Goal: Find specific page/section: Find specific page/section

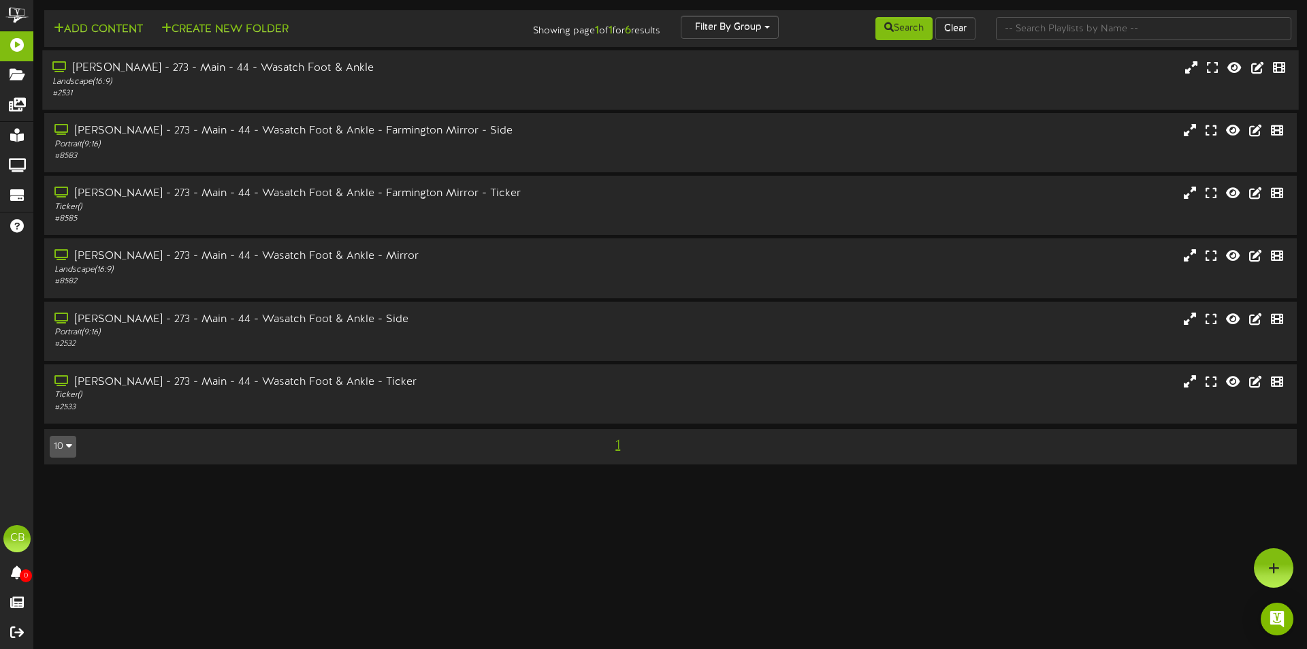
click at [302, 66] on div "[PERSON_NAME] - 273 - Main - 44 - Wasatch Foot & Ankle" at bounding box center [303, 69] width 503 height 16
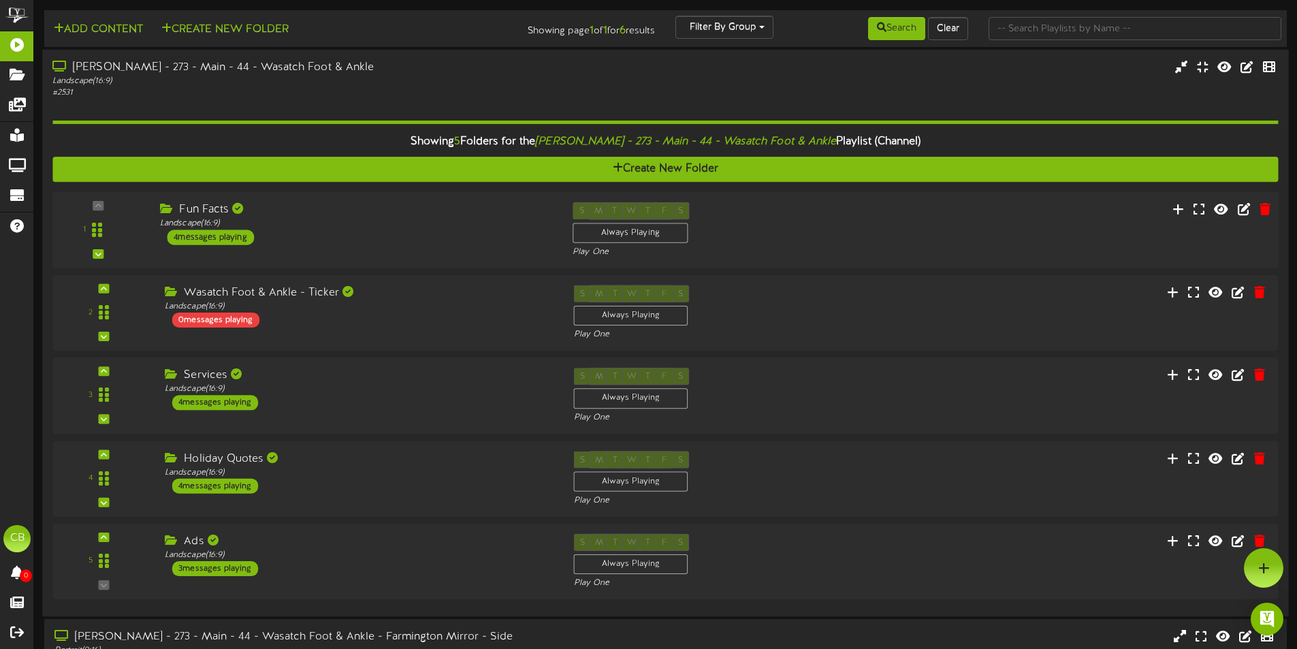
click at [297, 242] on div "Fun Facts Landscape ( 16:9 ) 4 messages playing" at bounding box center [356, 223] width 413 height 43
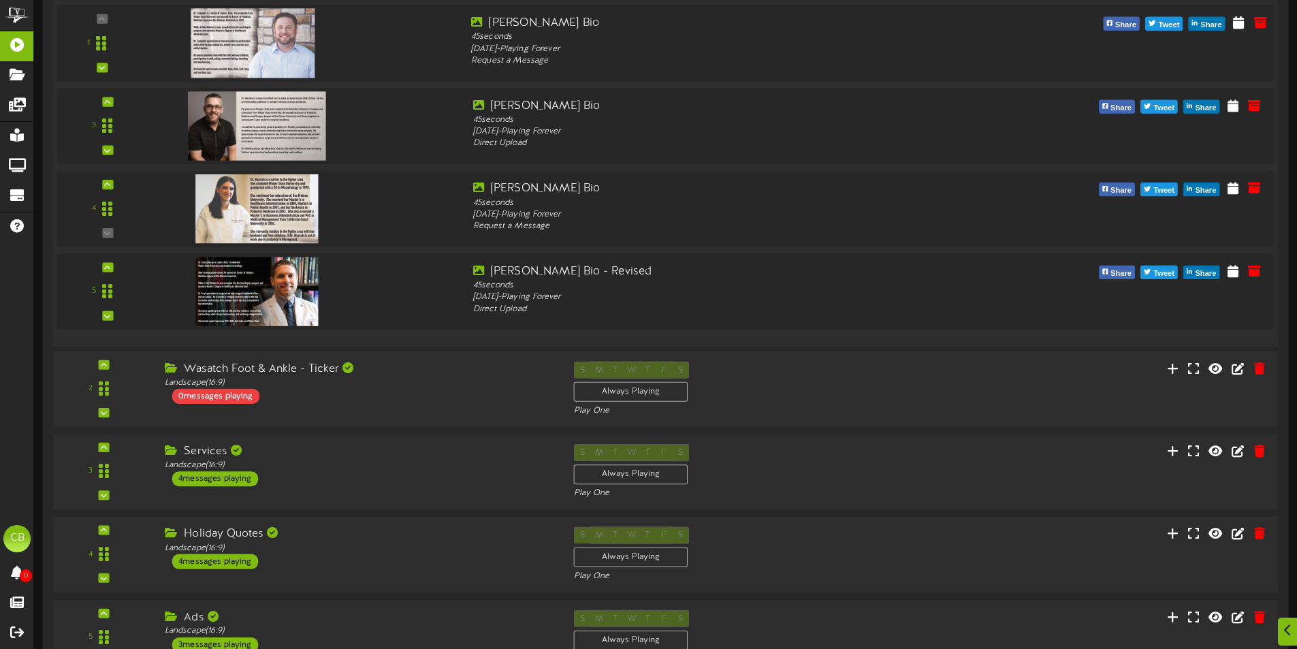
scroll to position [340, 0]
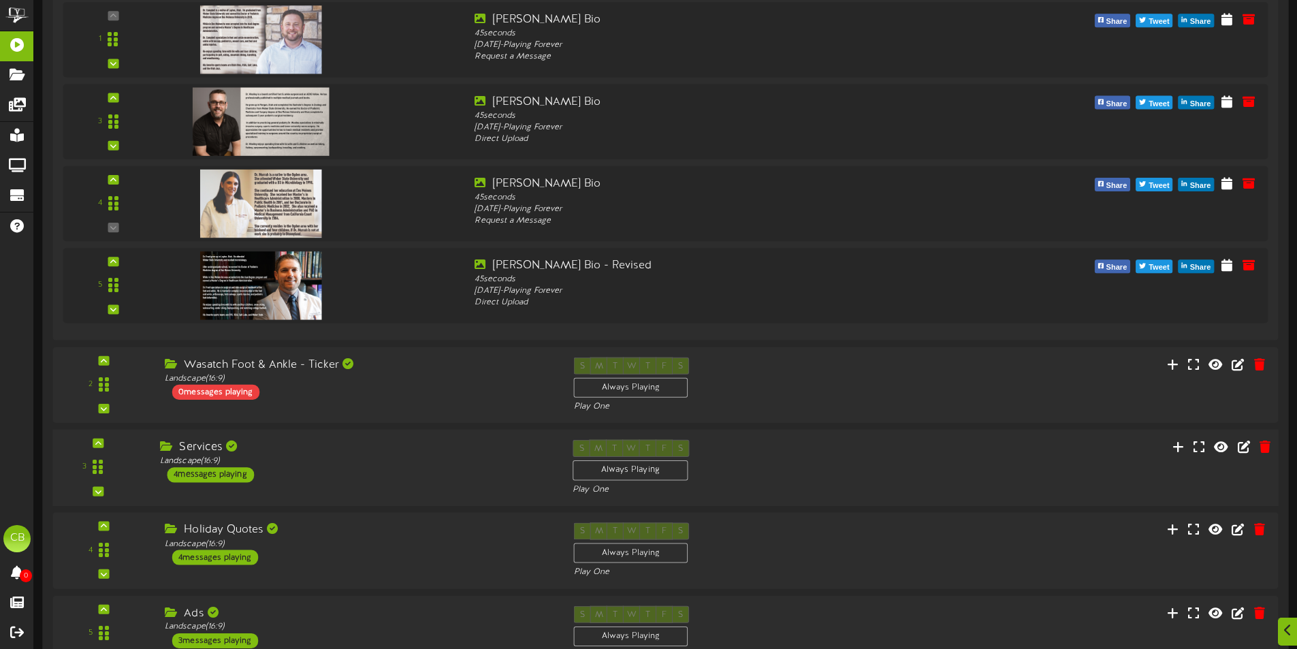
click at [315, 454] on div "Services" at bounding box center [356, 448] width 392 height 16
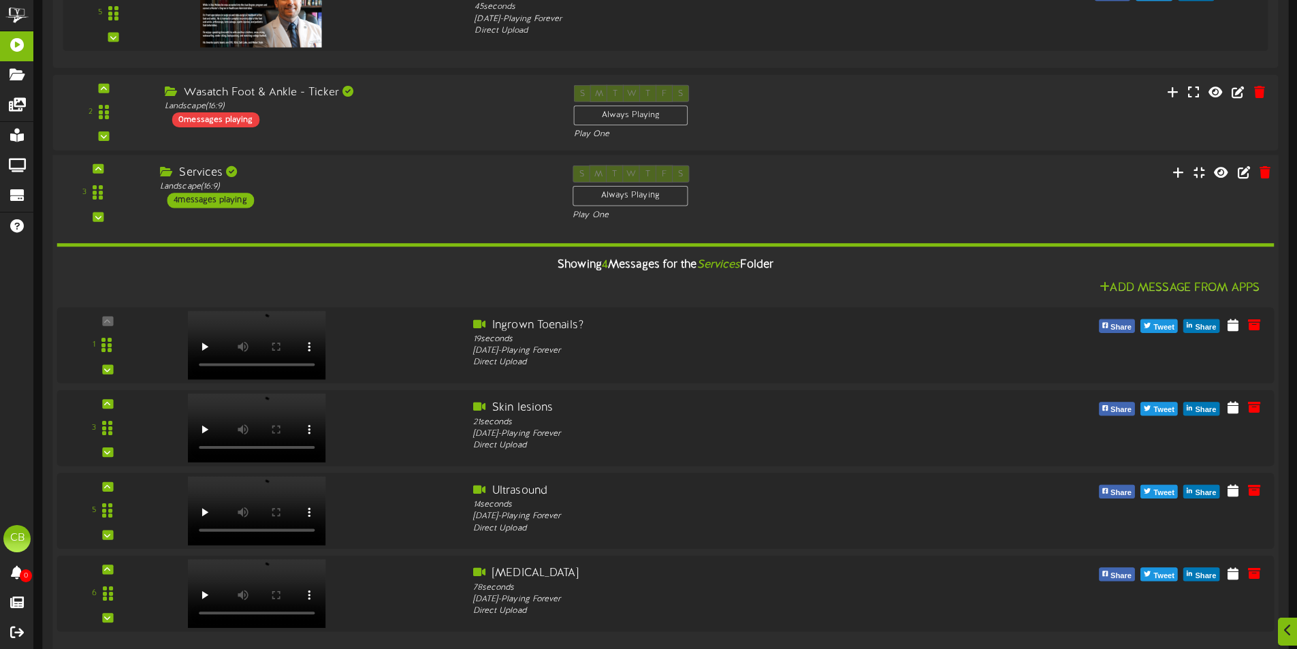
scroll to position [885, 0]
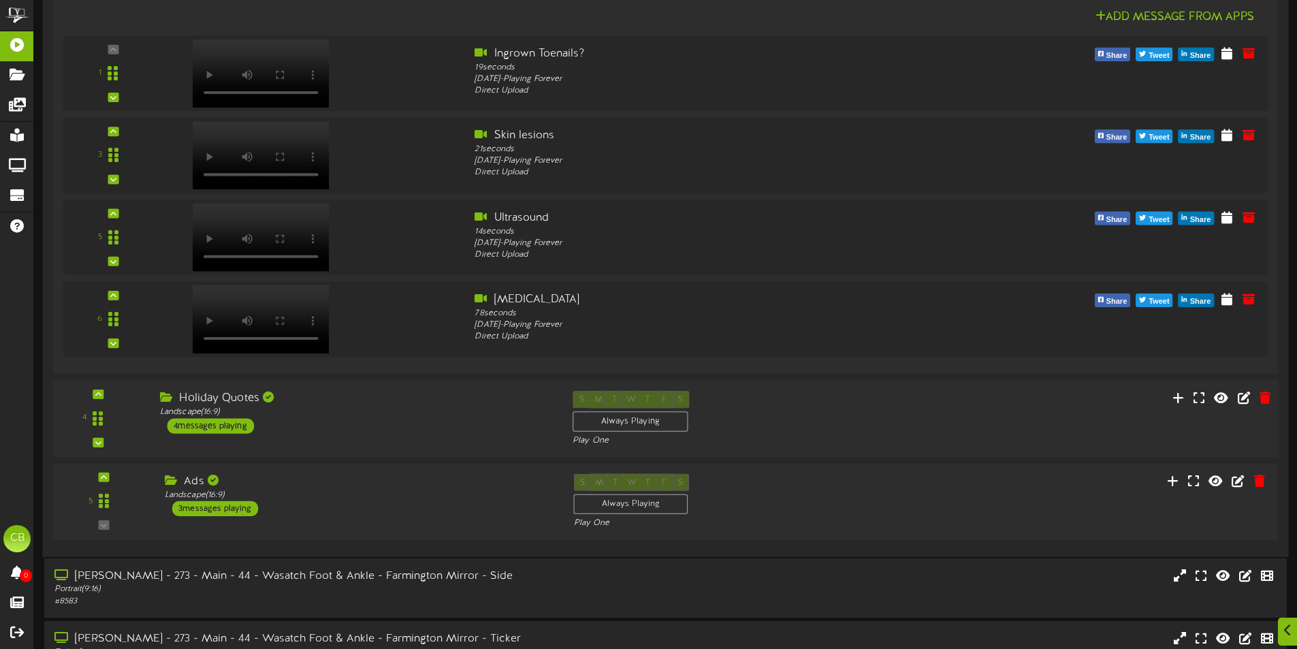
click at [335, 419] on div "Holiday Quotes Landscape ( 16:9 ) 4 messages playing" at bounding box center [356, 412] width 413 height 43
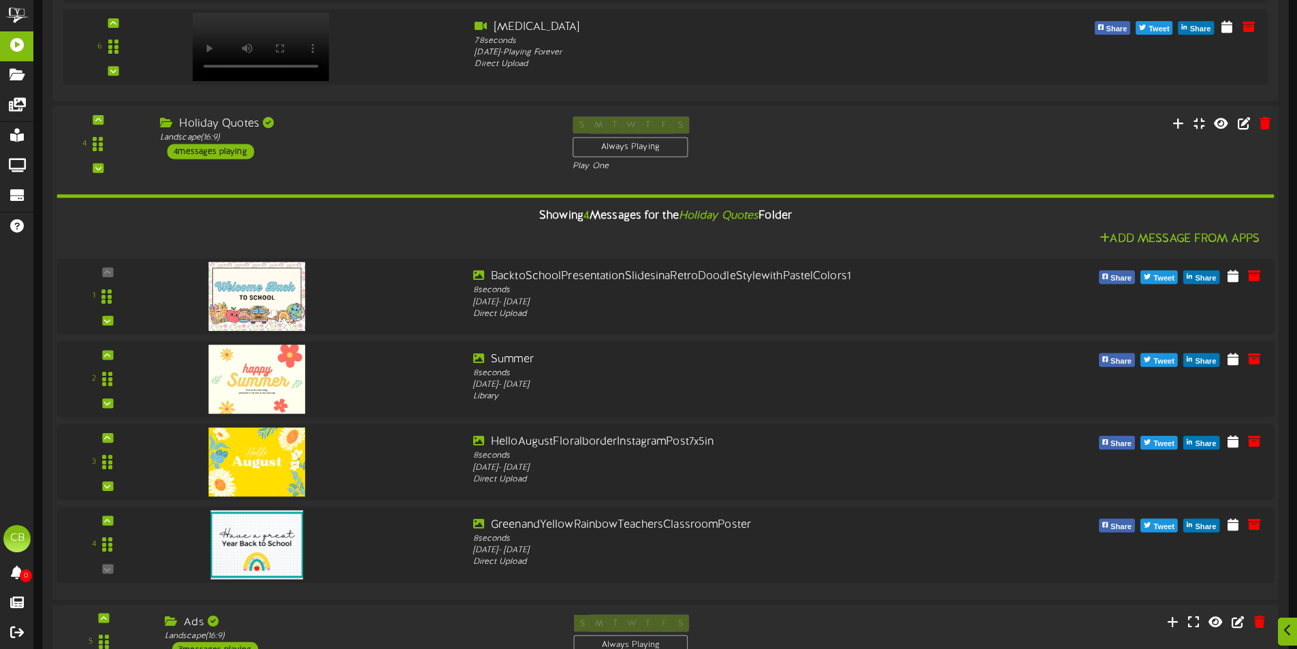
scroll to position [1497, 0]
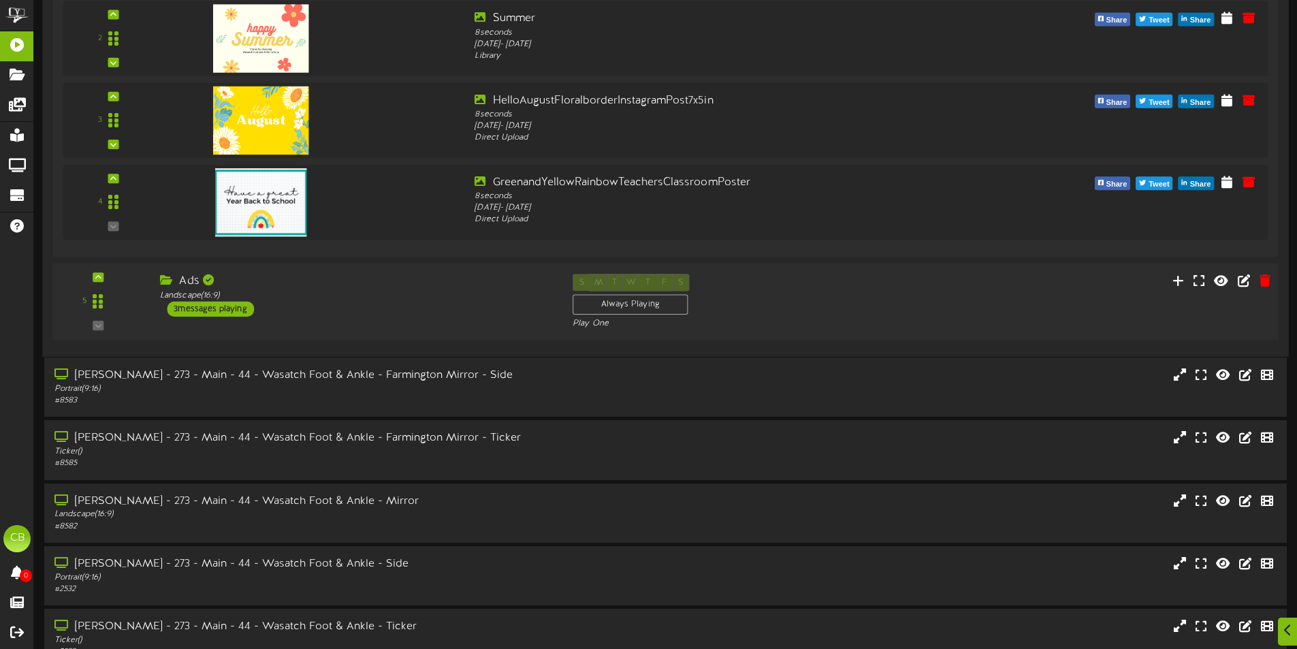
click at [367, 284] on div "Ads" at bounding box center [356, 282] width 392 height 16
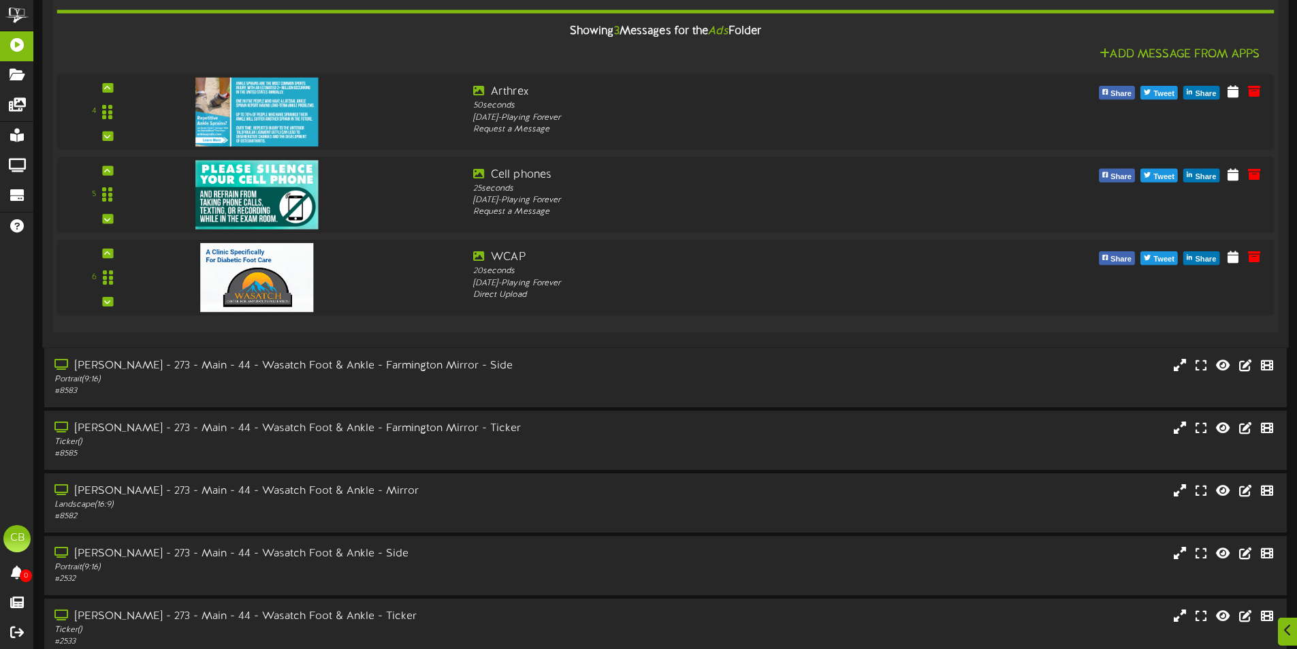
scroll to position [1901, 0]
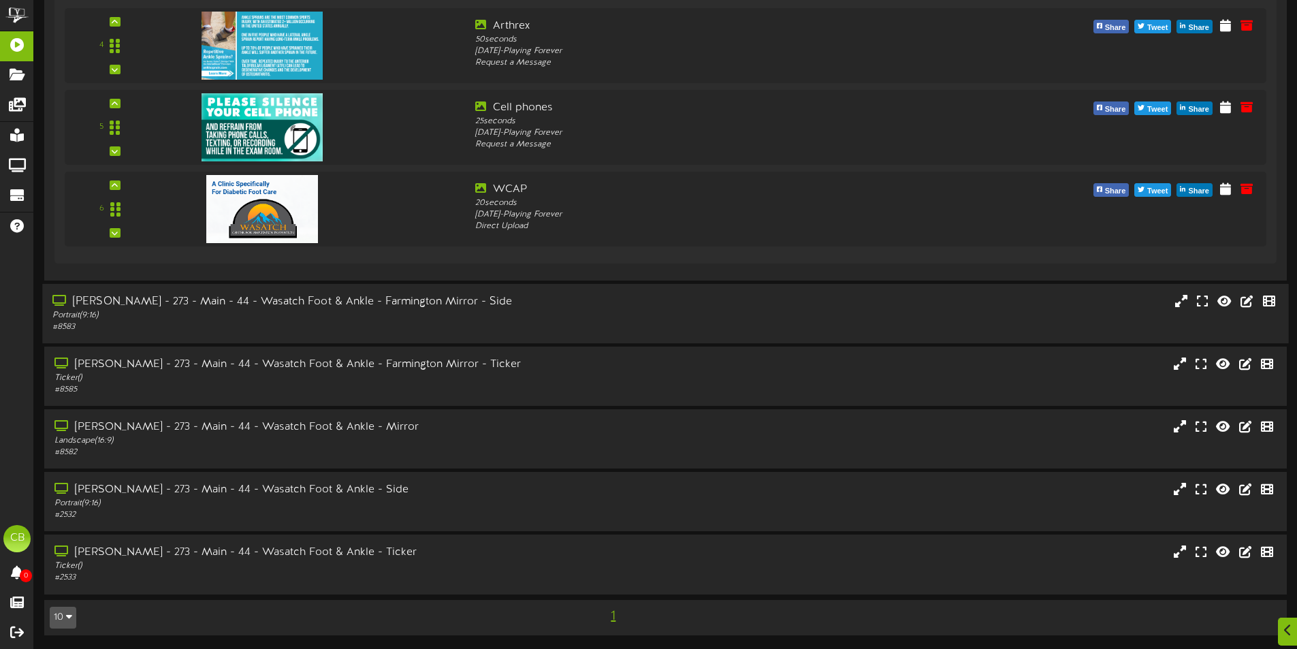
click at [362, 331] on div "# 8583" at bounding box center [301, 327] width 499 height 12
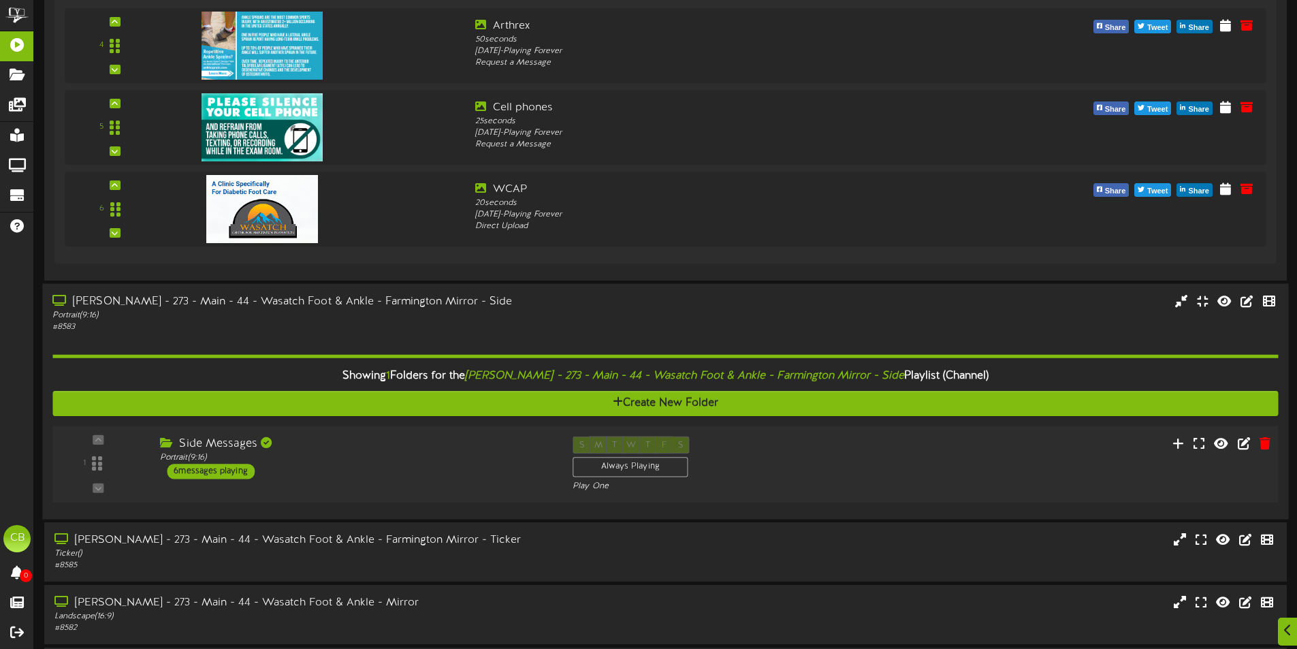
click at [335, 471] on div "Side Messages Portrait ( 9:16 ) 6 messages playing" at bounding box center [356, 457] width 413 height 43
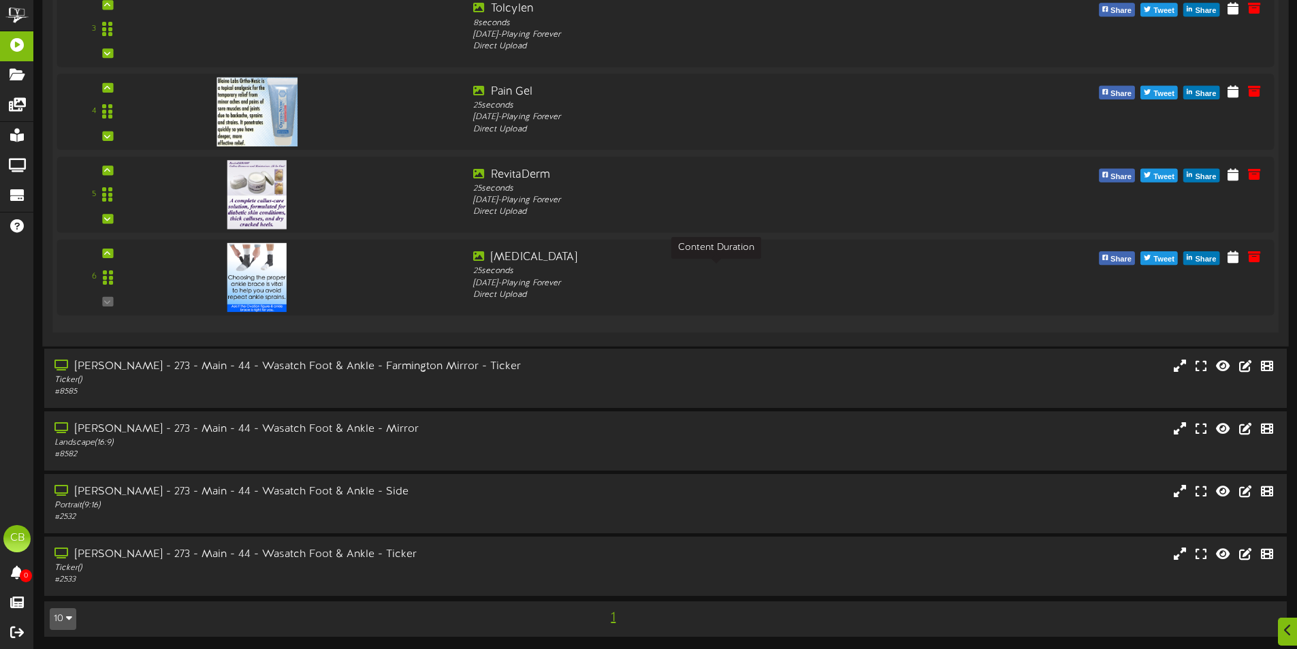
scroll to position [2651, 0]
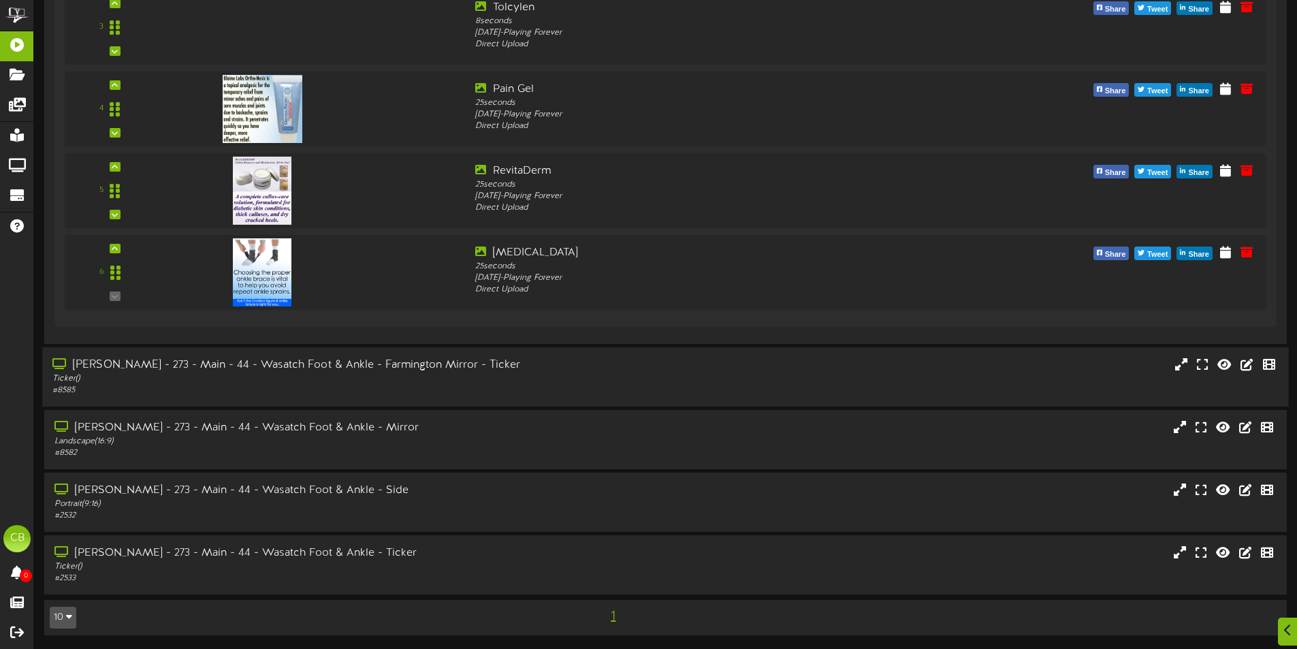
click at [503, 389] on div "# 8585" at bounding box center [301, 391] width 499 height 12
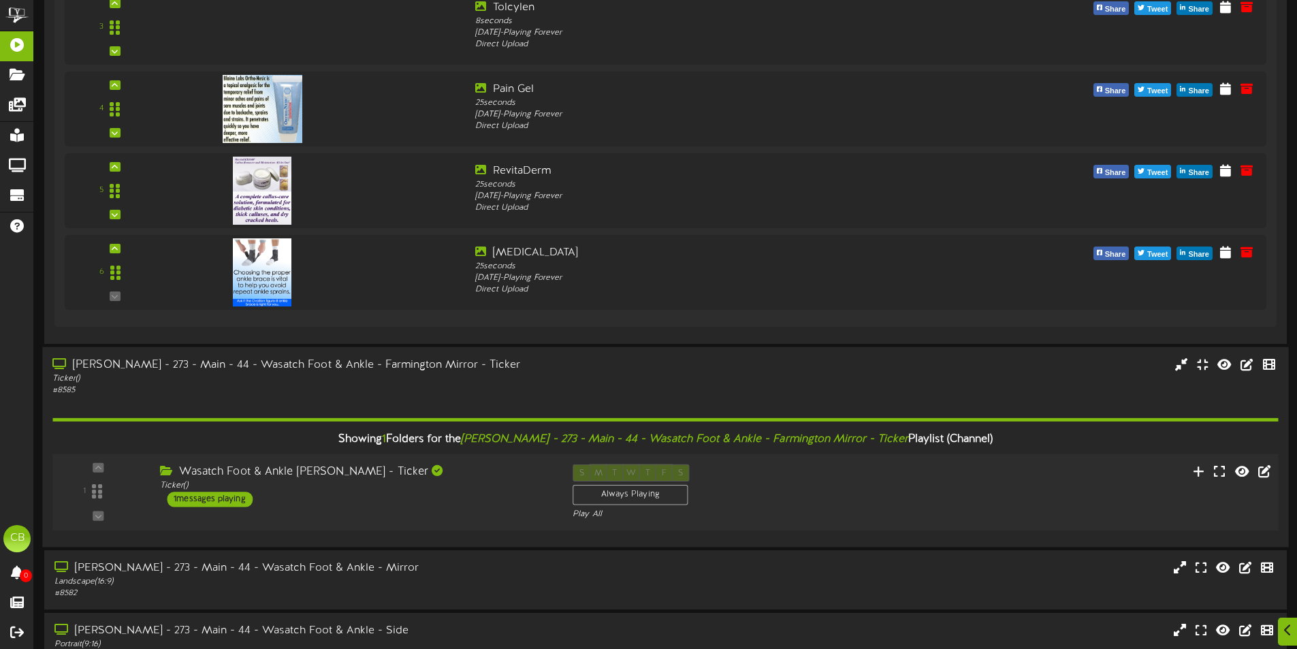
click at [388, 507] on div "1 Ticker" at bounding box center [665, 492] width 1238 height 56
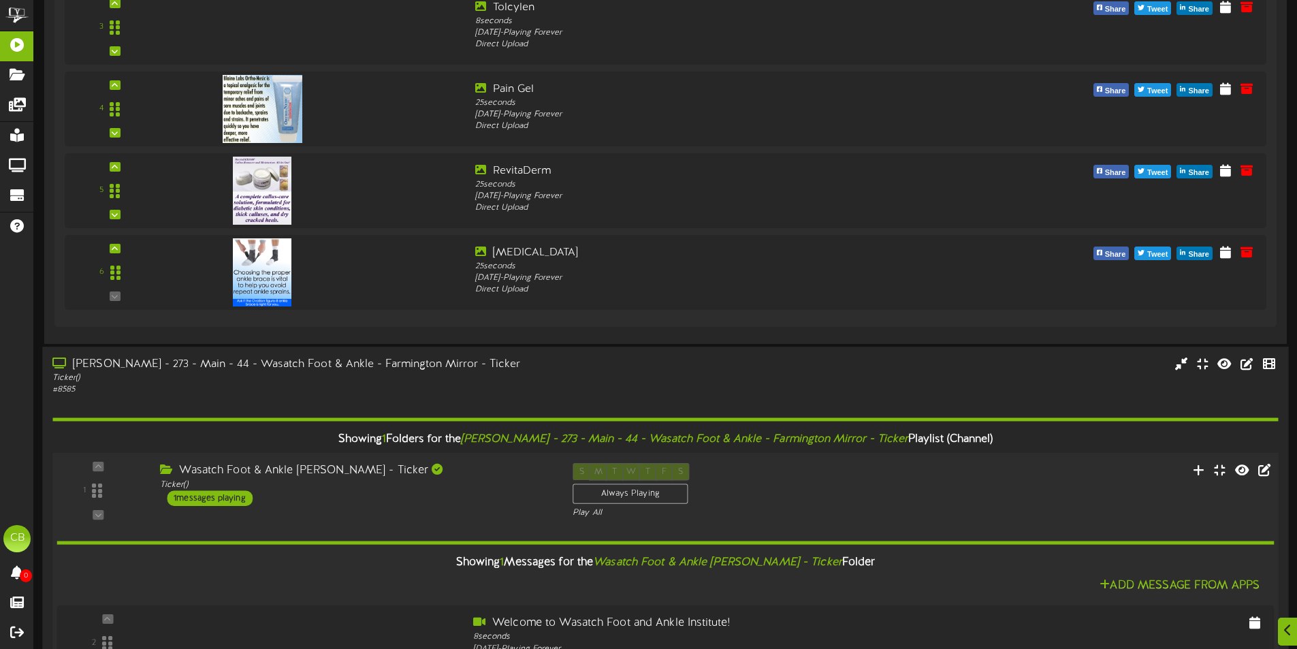
scroll to position [2855, 0]
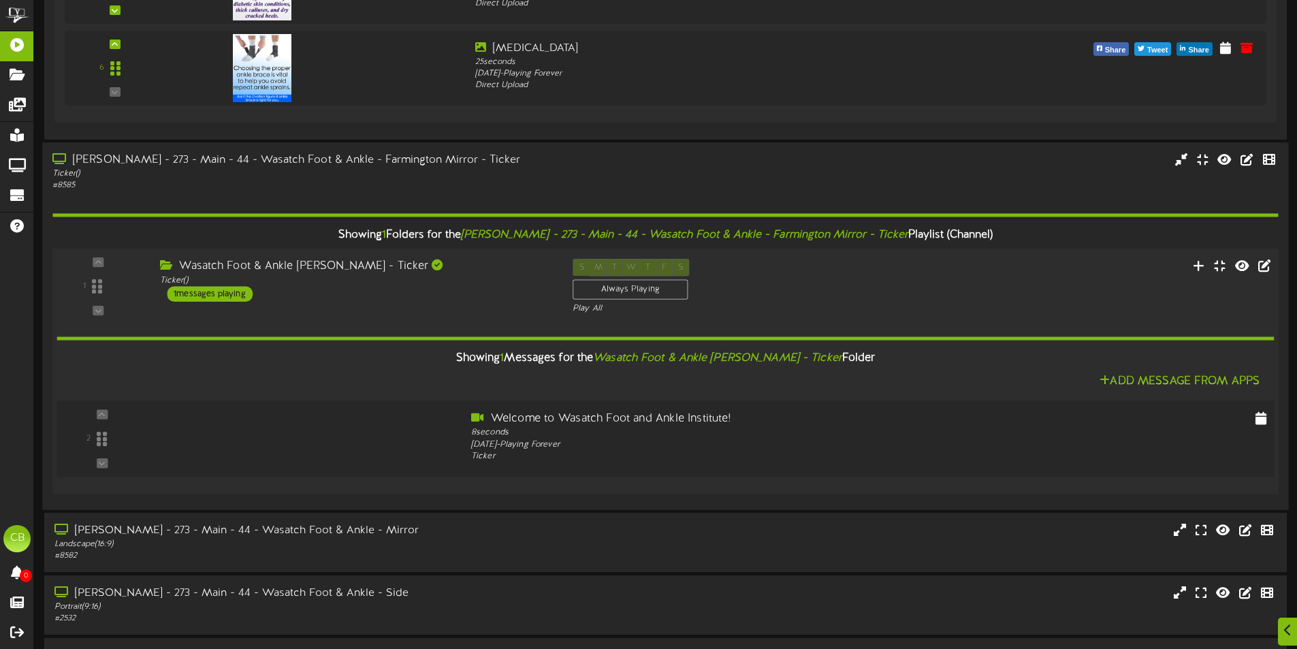
click at [399, 451] on div "2" at bounding box center [666, 439] width 1230 height 56
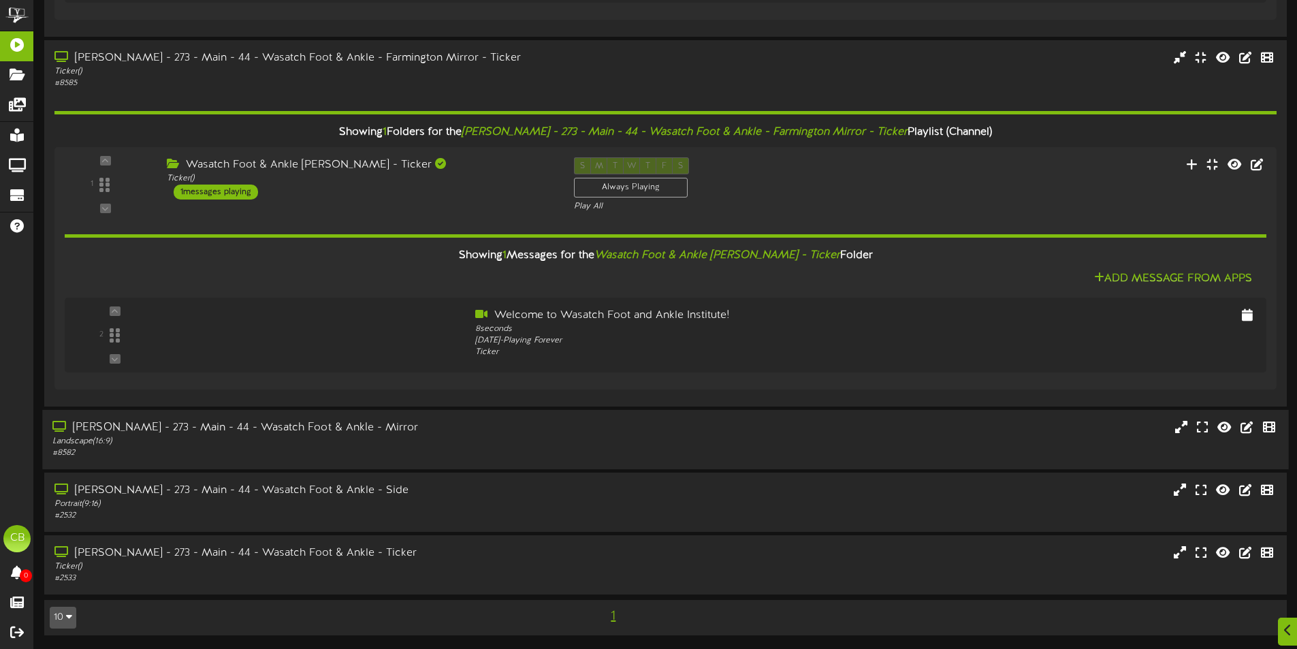
click at [403, 431] on div "Ogden - 273 - Main - 44 - Wasatch Foot & Ankle - Mirror" at bounding box center [301, 428] width 499 height 16
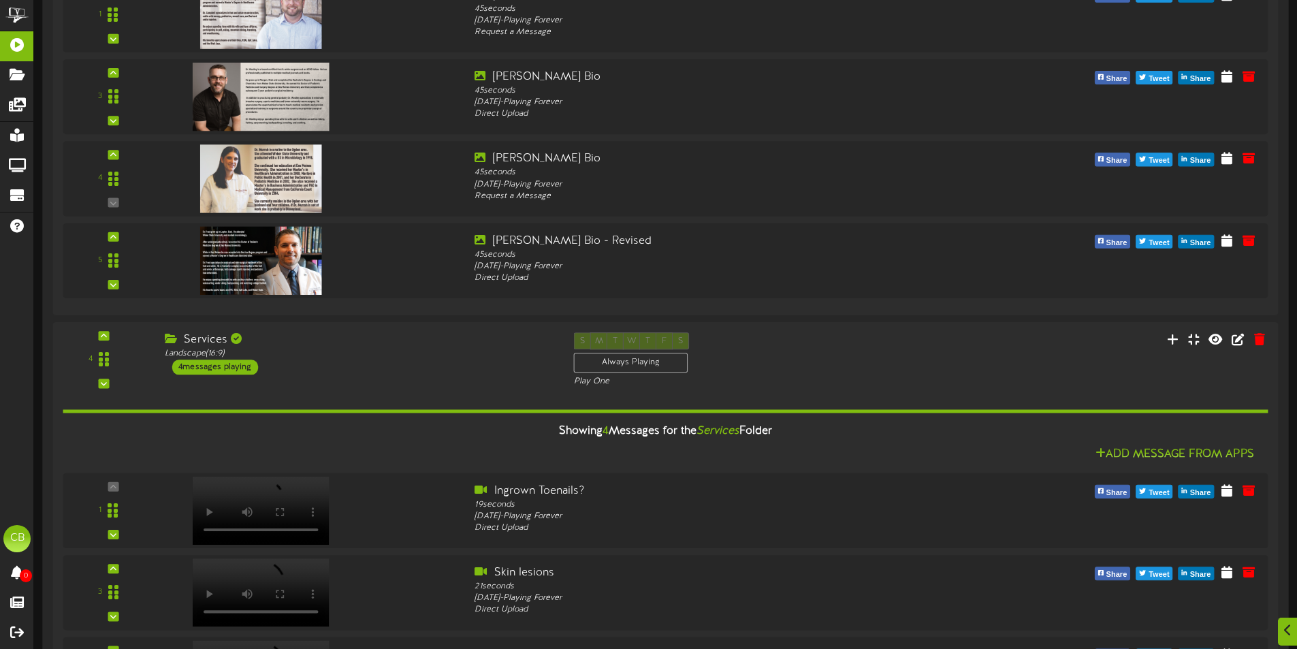
scroll to position [4592, 0]
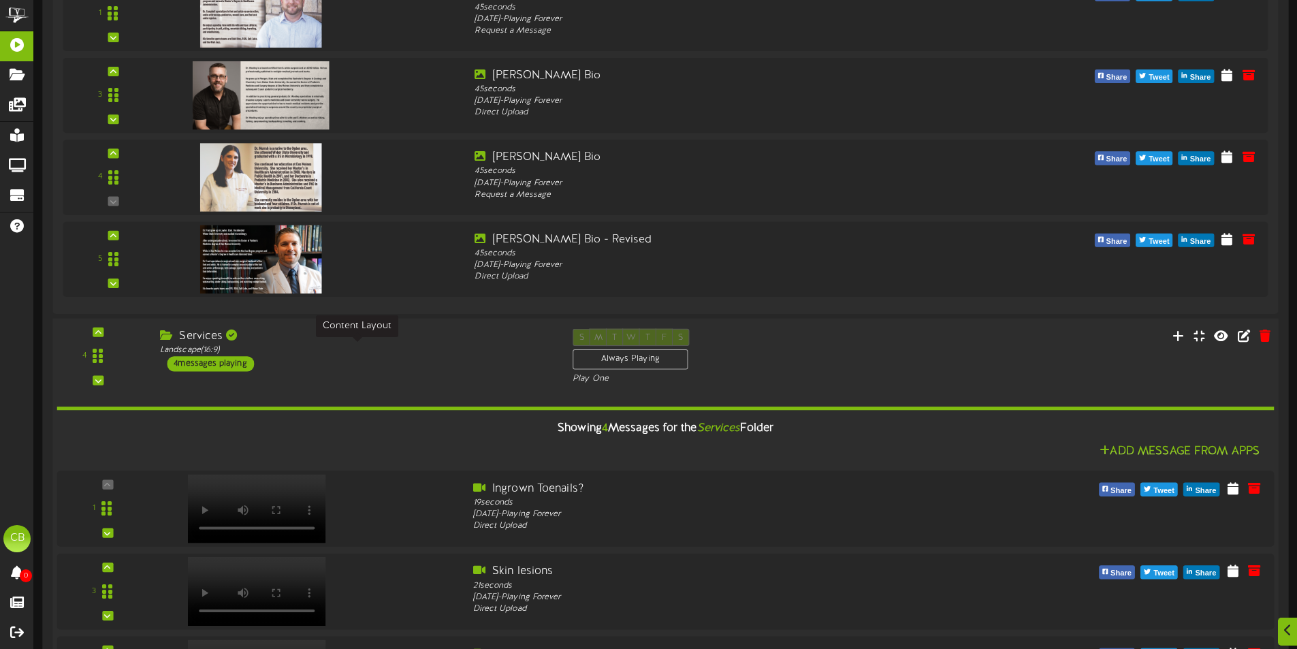
click at [296, 351] on div "Landscape ( 16:9 )" at bounding box center [356, 350] width 392 height 12
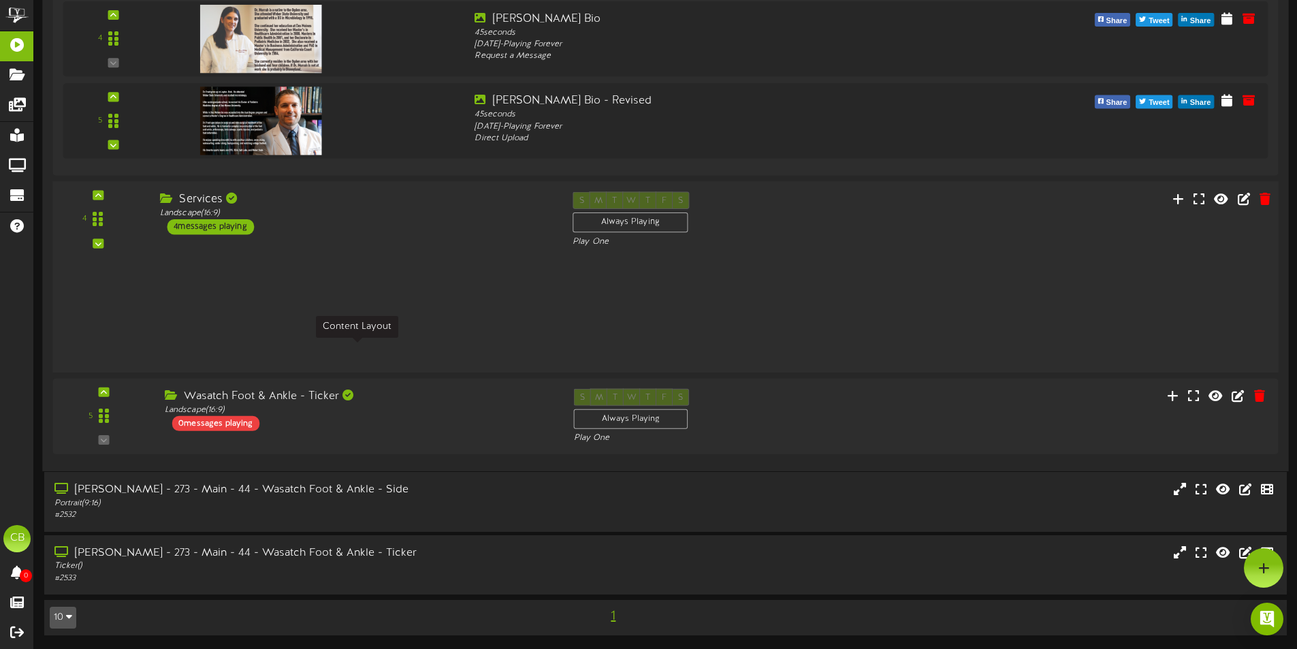
scroll to position [4181, 0]
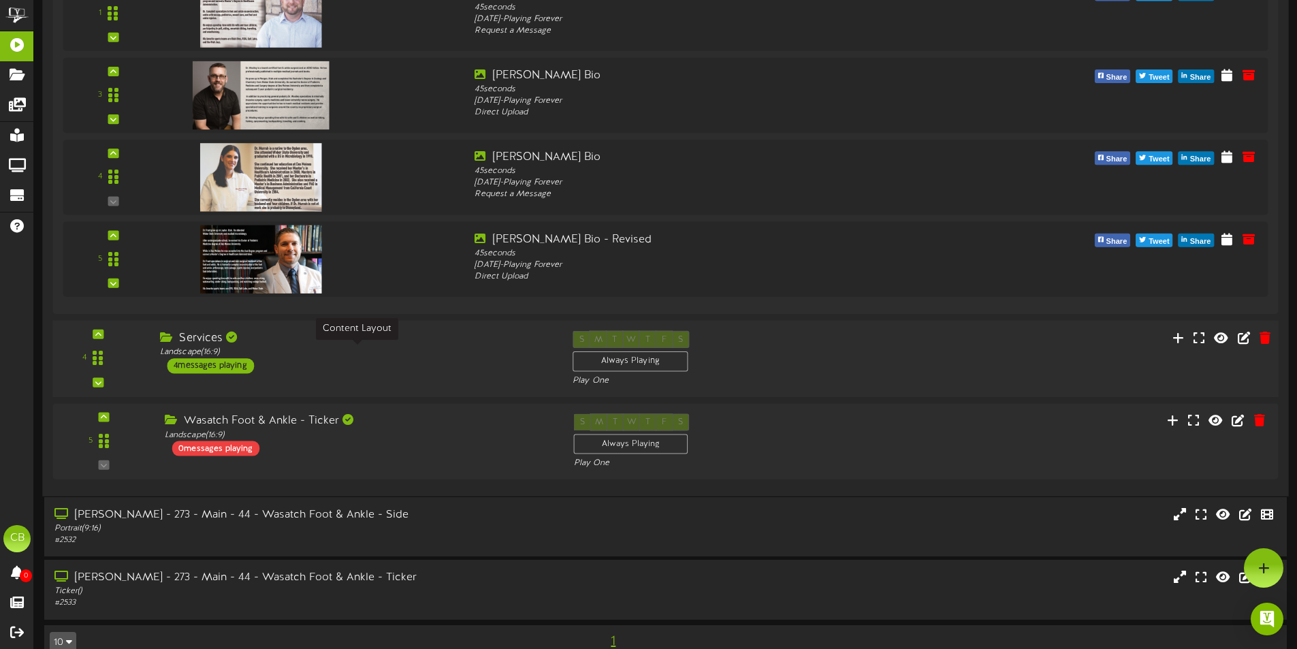
click at [296, 351] on div "Landscape ( 16:9 )" at bounding box center [356, 353] width 392 height 12
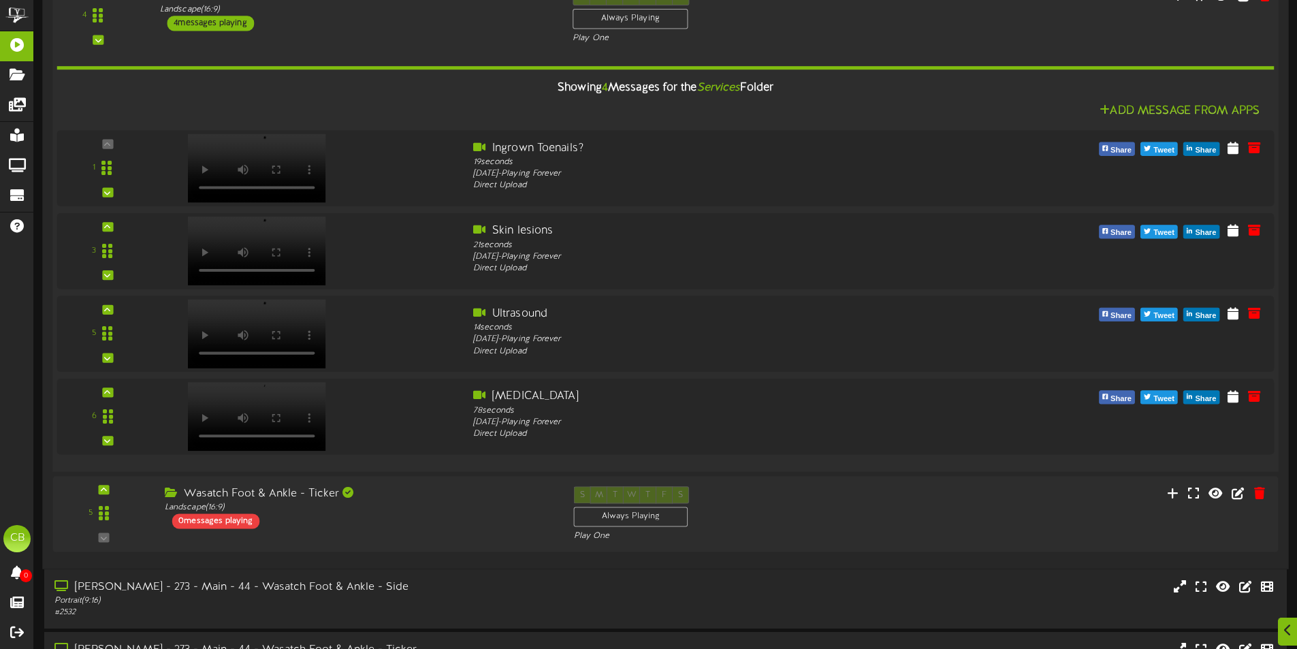
scroll to position [5029, 0]
